Goal: Navigation & Orientation: Find specific page/section

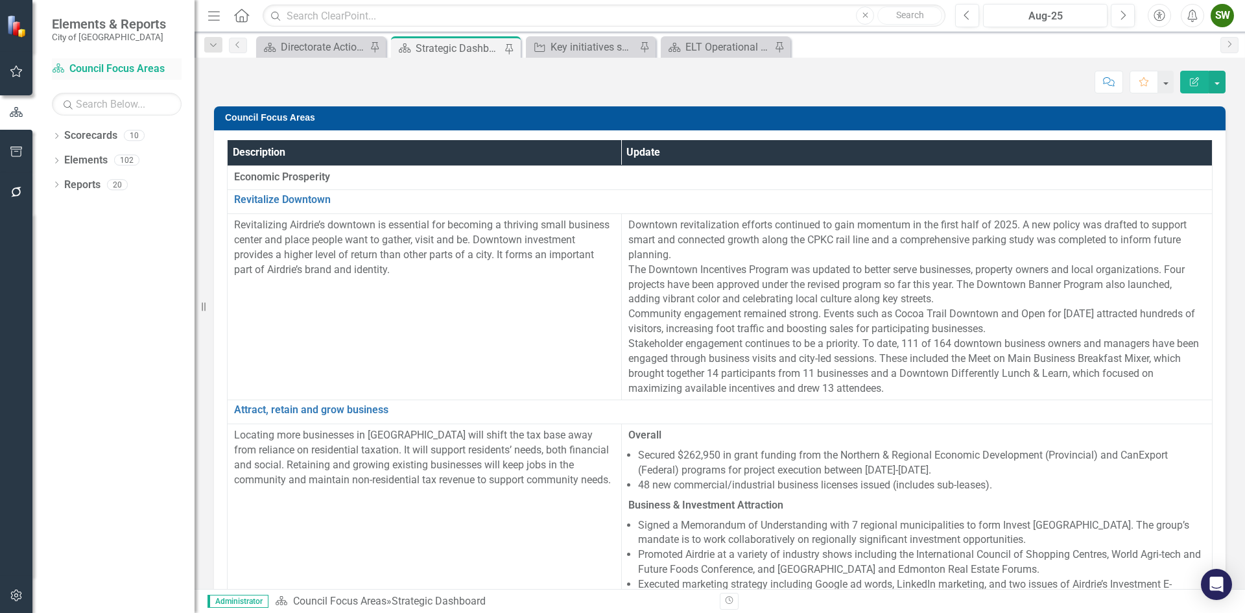
click at [128, 68] on link "Scorecard Council Focus Areas" at bounding box center [117, 69] width 130 height 15
click at [91, 136] on link "Scorecards" at bounding box center [90, 135] width 53 height 15
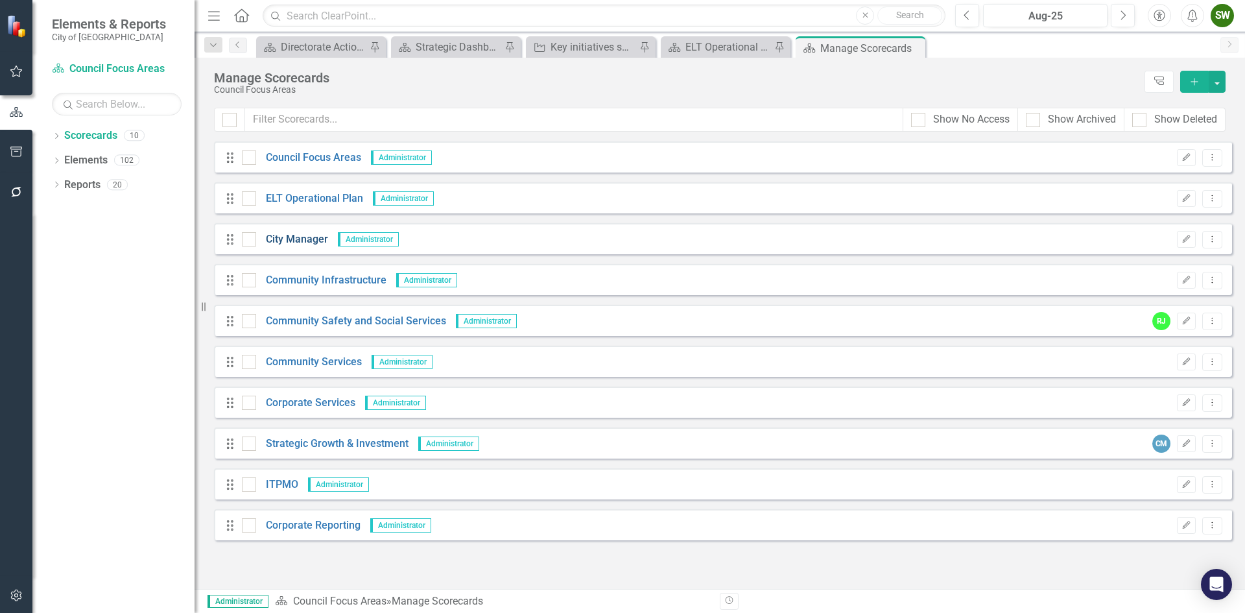
click at [295, 239] on link "City Manager" at bounding box center [292, 239] width 72 height 15
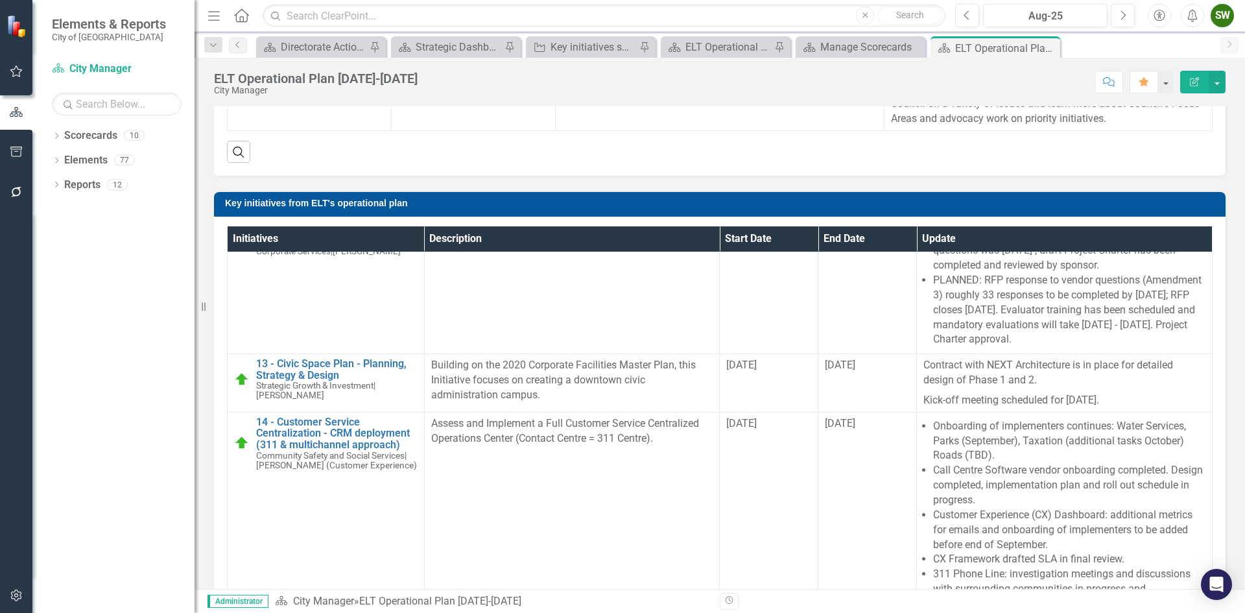
scroll to position [698, 0]
click at [91, 160] on link "Elements" at bounding box center [85, 160] width 43 height 15
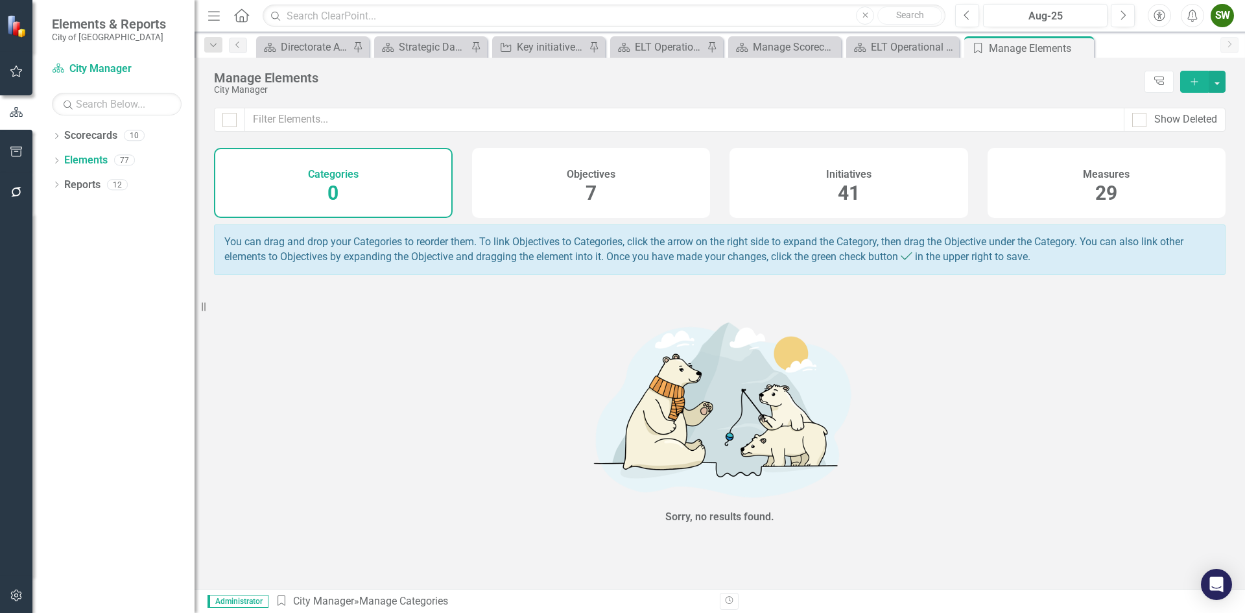
click at [844, 184] on span "41" at bounding box center [849, 193] width 22 height 23
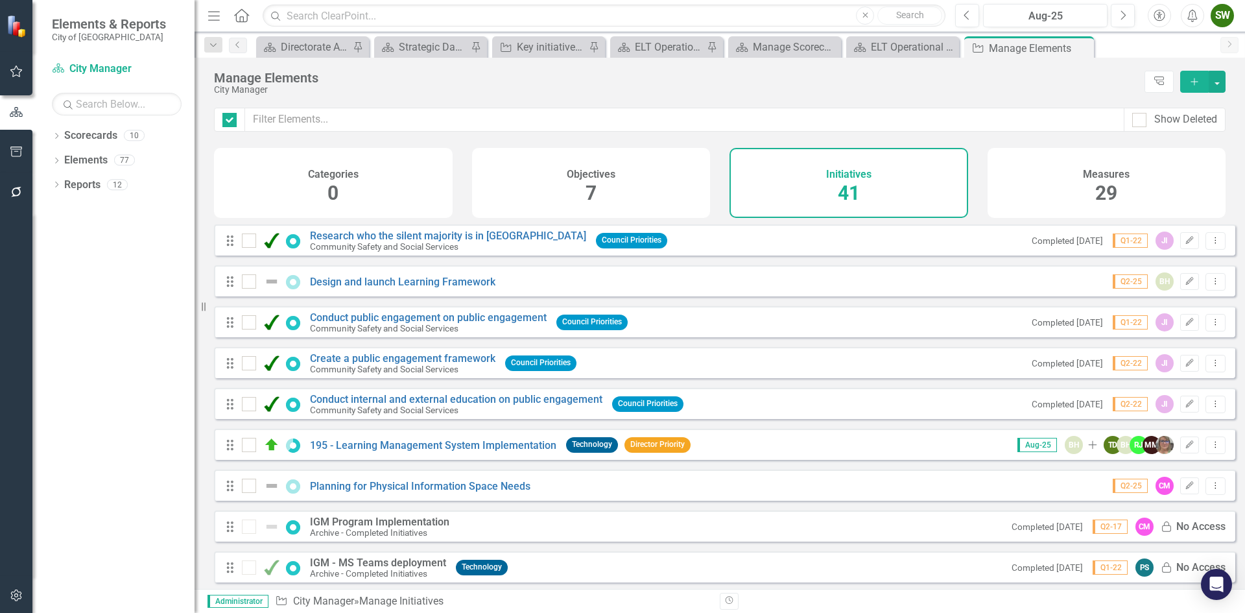
checkbox input "false"
click at [89, 185] on link "Reports" at bounding box center [82, 185] width 36 height 15
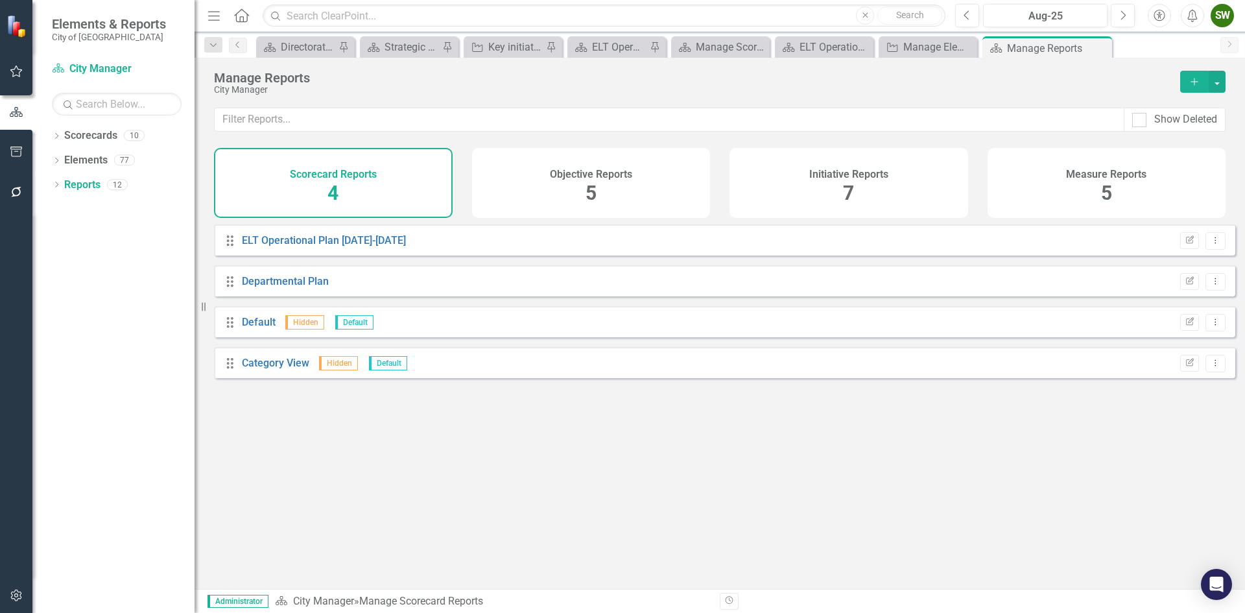
click at [864, 184] on div "Initiative Reports 7" at bounding box center [849, 183] width 239 height 70
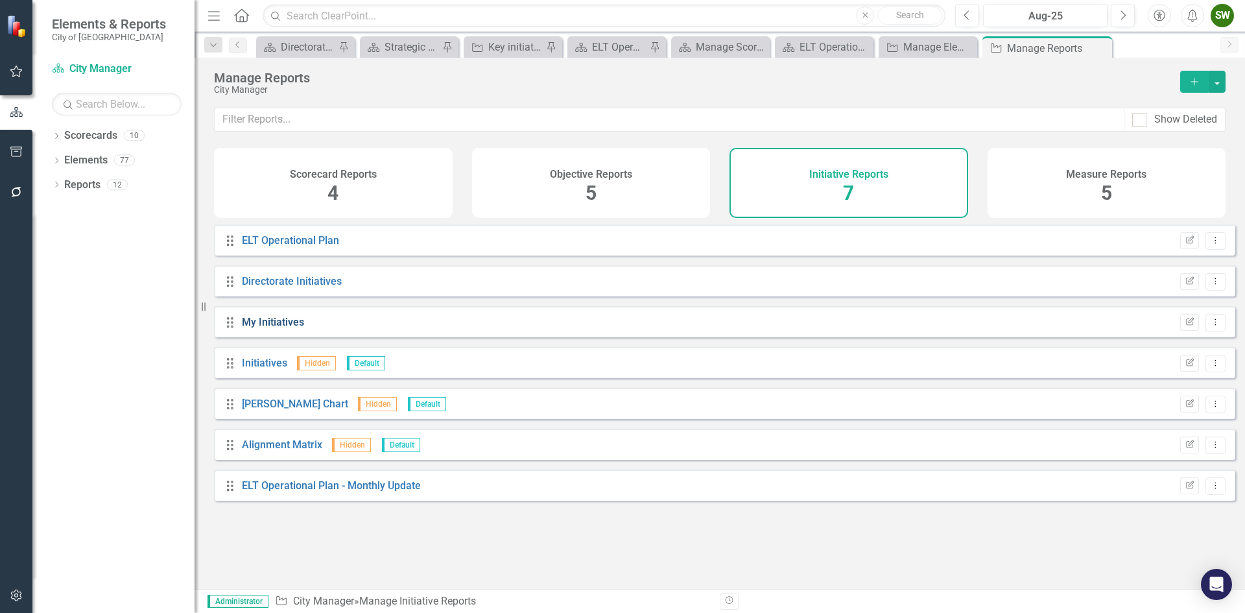
click at [266, 328] on link "My Initiatives" at bounding box center [273, 322] width 62 height 12
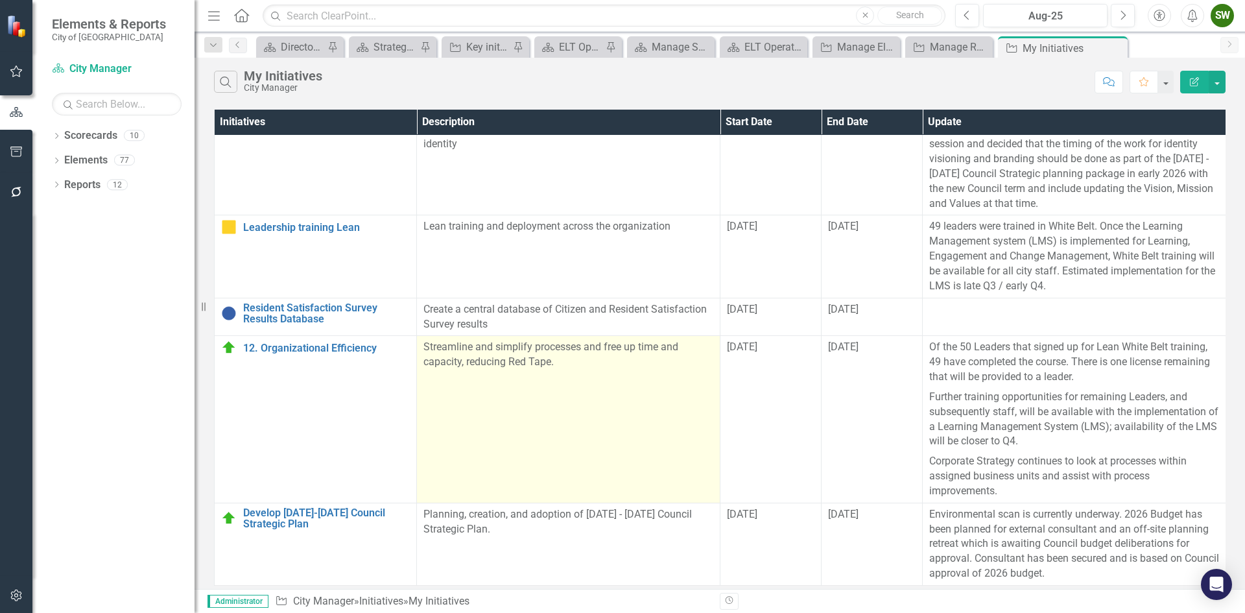
scroll to position [80, 0]
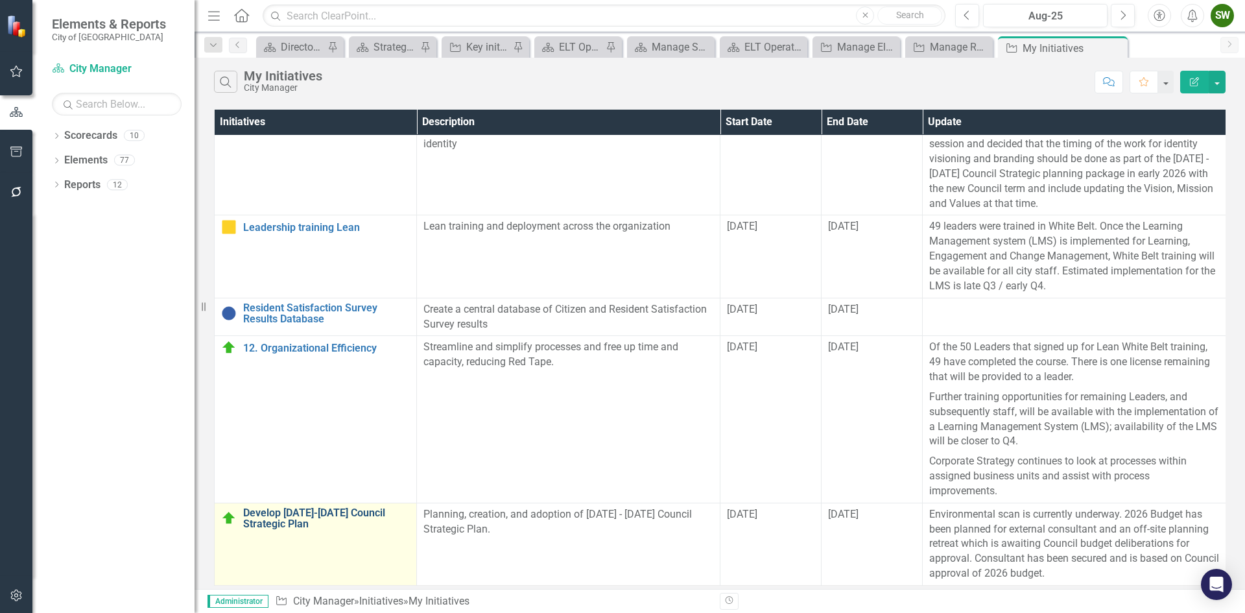
click at [323, 507] on link "Develop [DATE]-[DATE] Council Strategic Plan" at bounding box center [326, 518] width 167 height 23
